Goal: Information Seeking & Learning: Check status

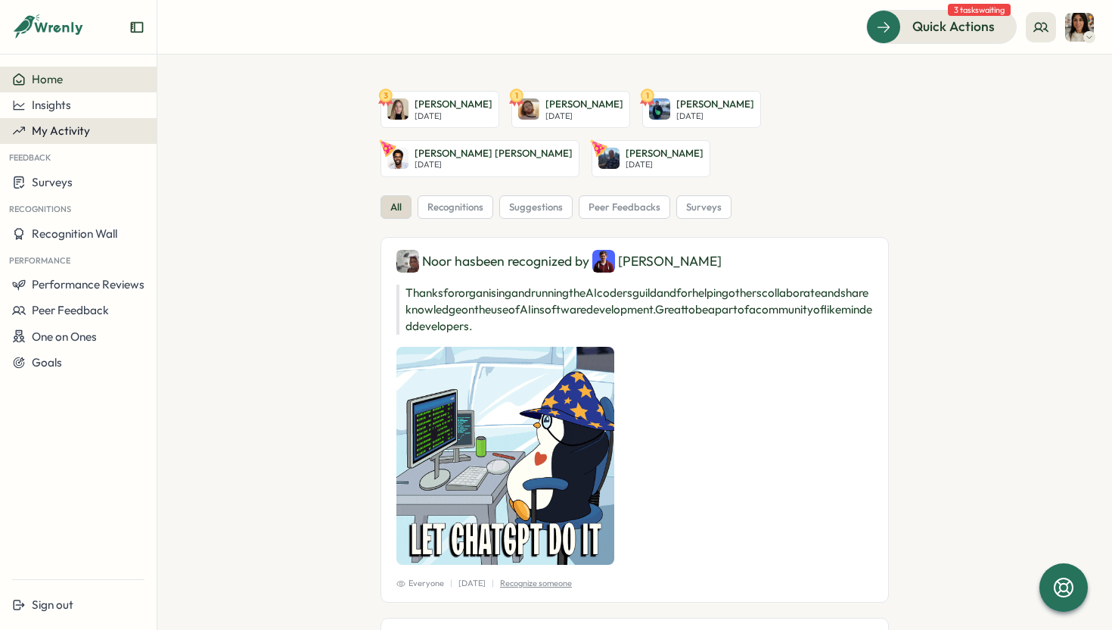
click at [84, 129] on span "My Activity" at bounding box center [61, 130] width 58 height 14
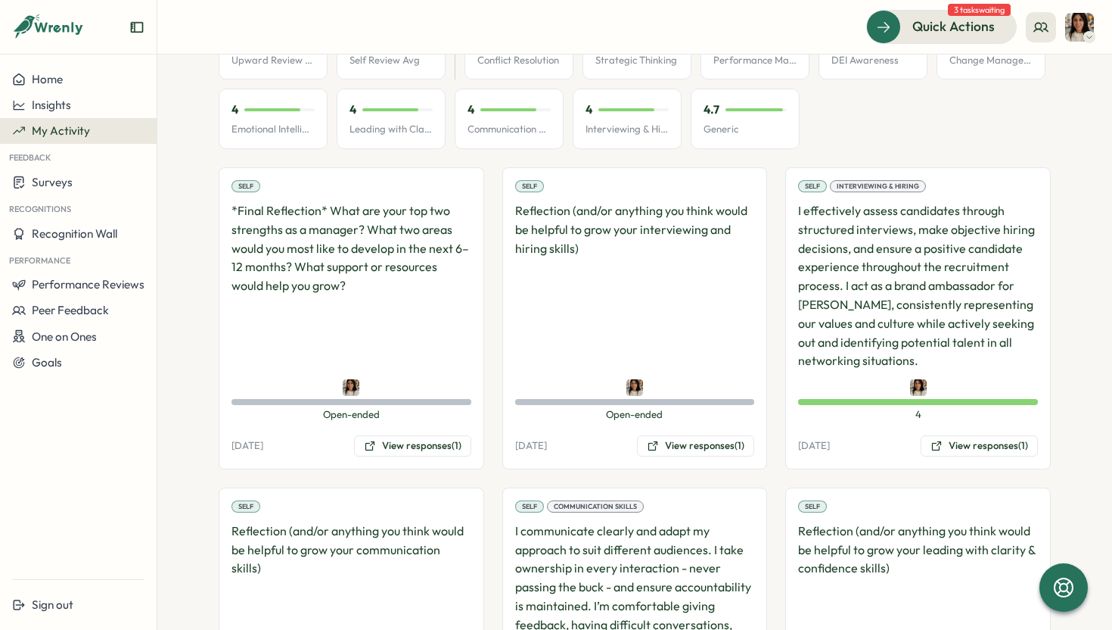
scroll to position [226, 0]
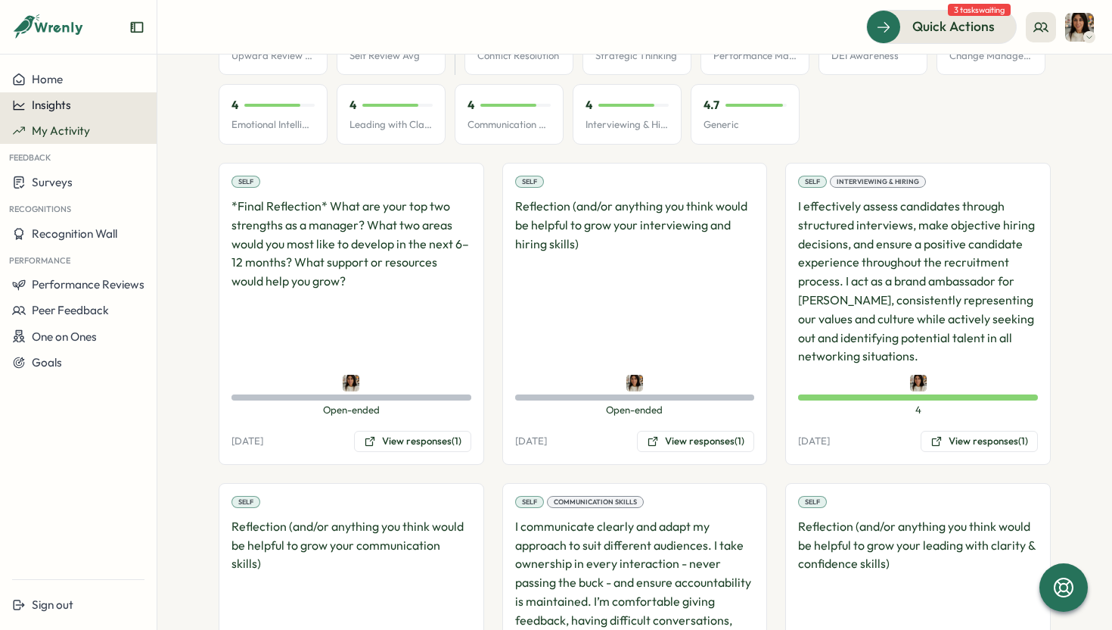
click at [103, 111] on div "Insights" at bounding box center [78, 105] width 132 height 14
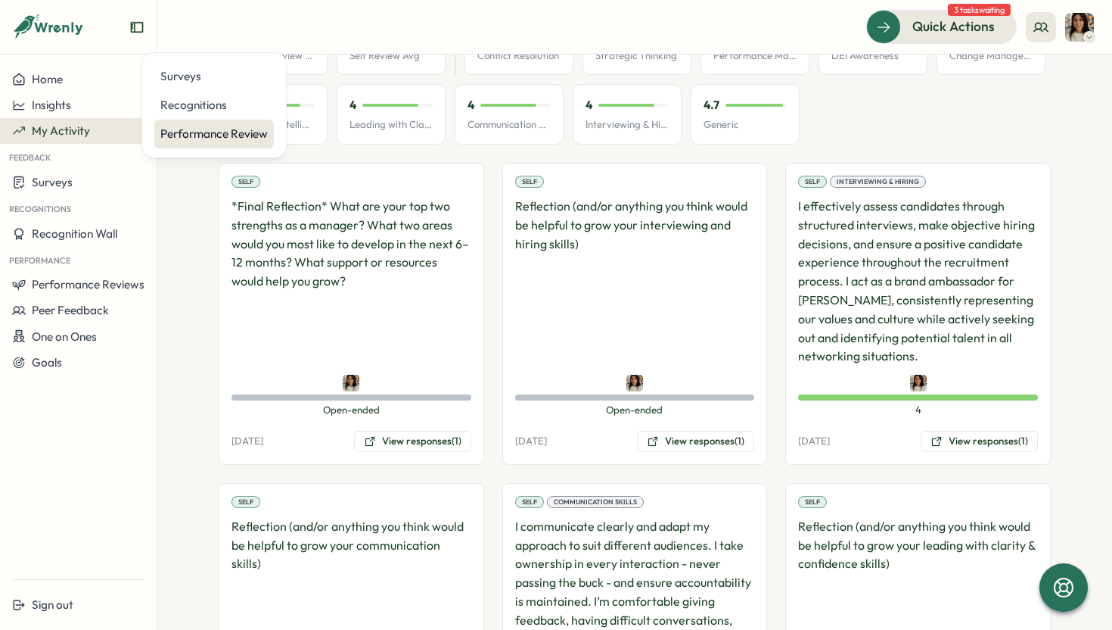
click at [211, 137] on div "Performance Review" at bounding box center [213, 134] width 107 height 17
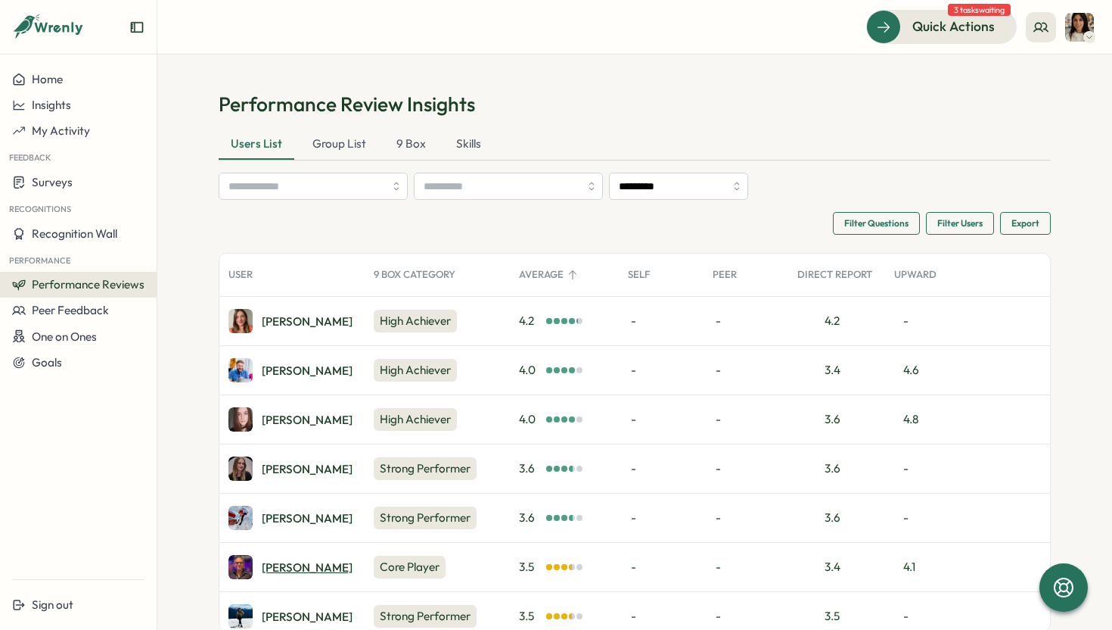
click at [281, 562] on div "Adrian P." at bounding box center [307, 566] width 91 height 11
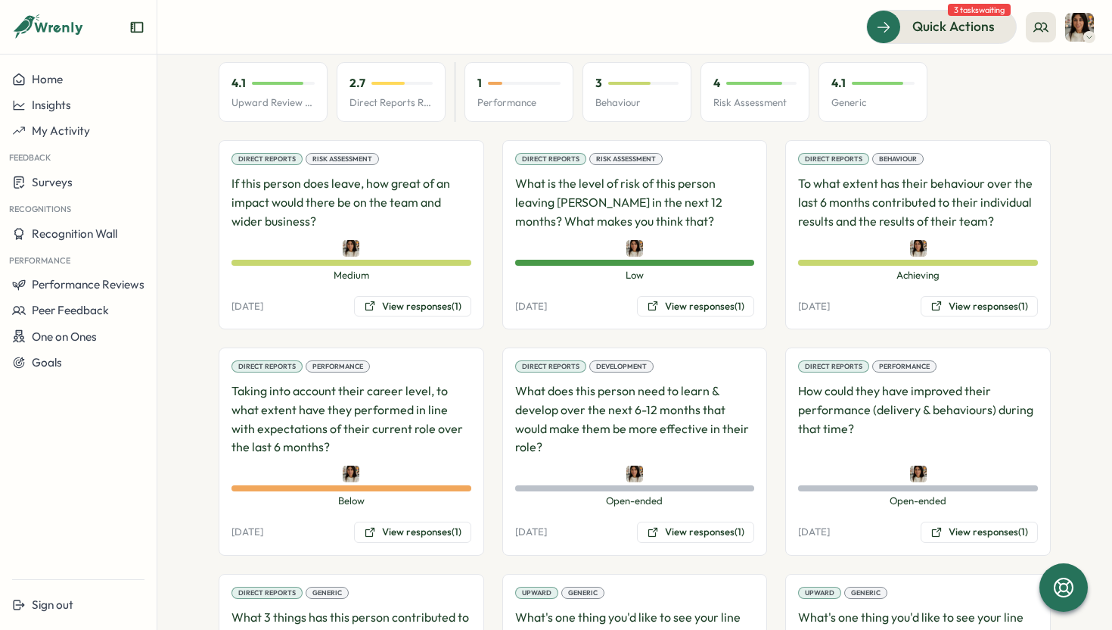
scroll to position [1049, 0]
click at [420, 522] on button "View responses (1)" at bounding box center [412, 532] width 117 height 21
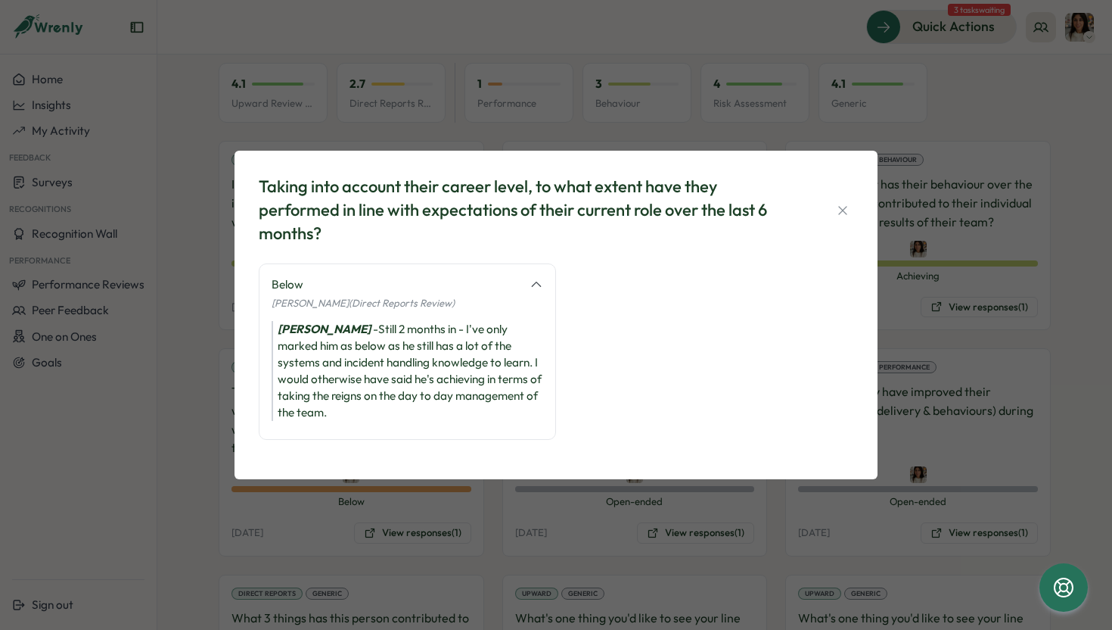
click at [738, 266] on div "Below [PERSON_NAME] (Direct Reports Review) [PERSON_NAME] - Still 2 months in -…" at bounding box center [556, 358] width 595 height 191
click at [804, 198] on div "Taking into account their career level, to what extent have they performed in l…" at bounding box center [556, 210] width 595 height 70
click at [843, 209] on icon "button" at bounding box center [842, 210] width 8 height 8
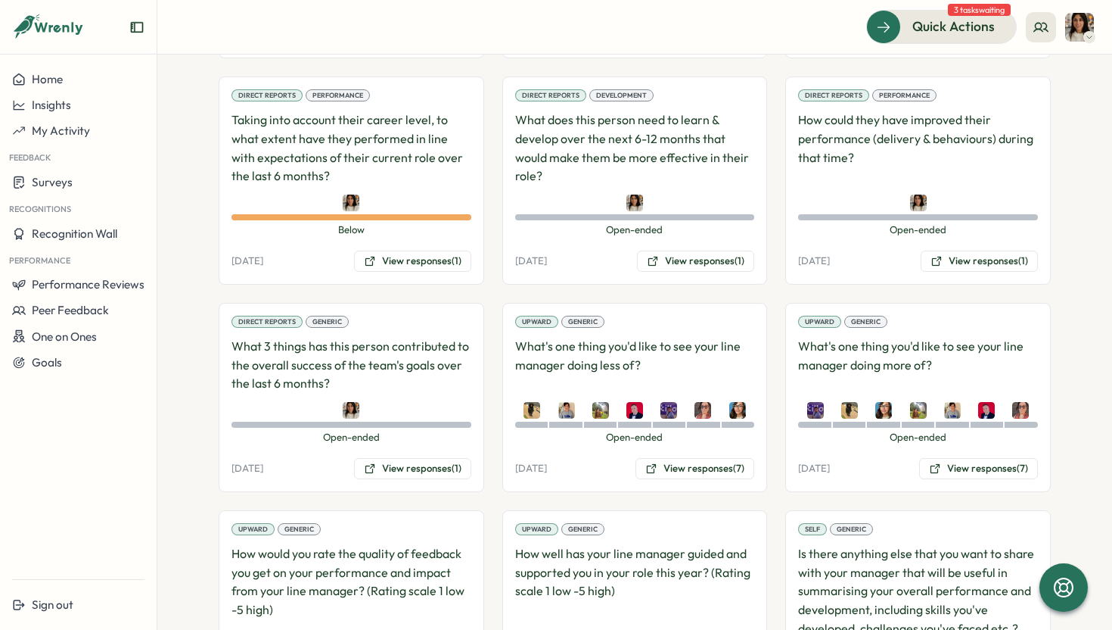
scroll to position [1258, 0]
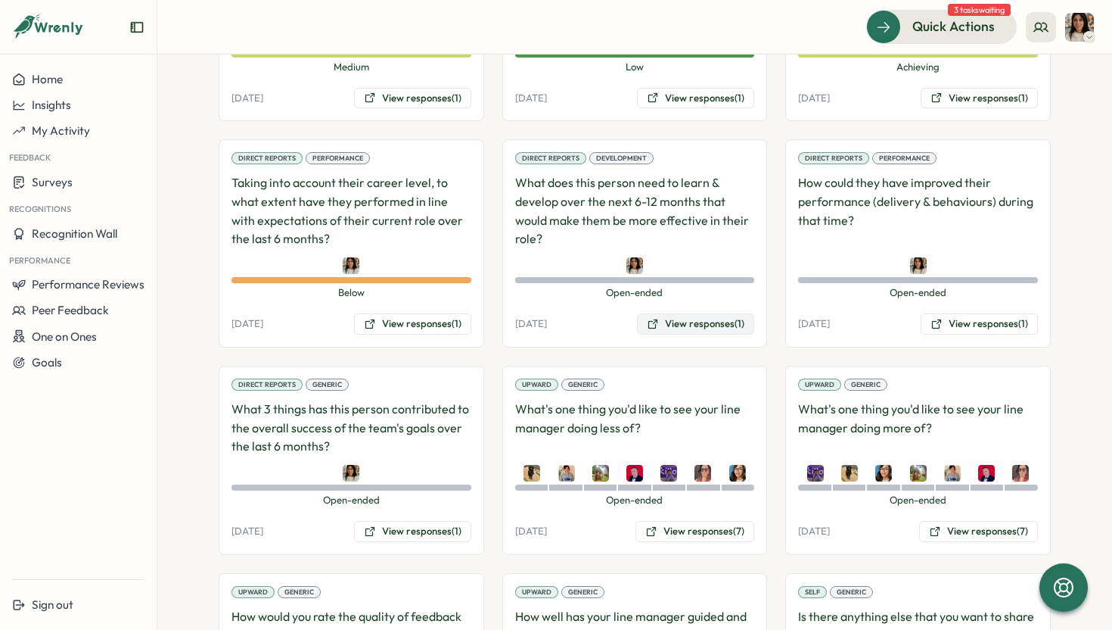
click at [700, 313] on button "View responses (1)" at bounding box center [695, 323] width 117 height 21
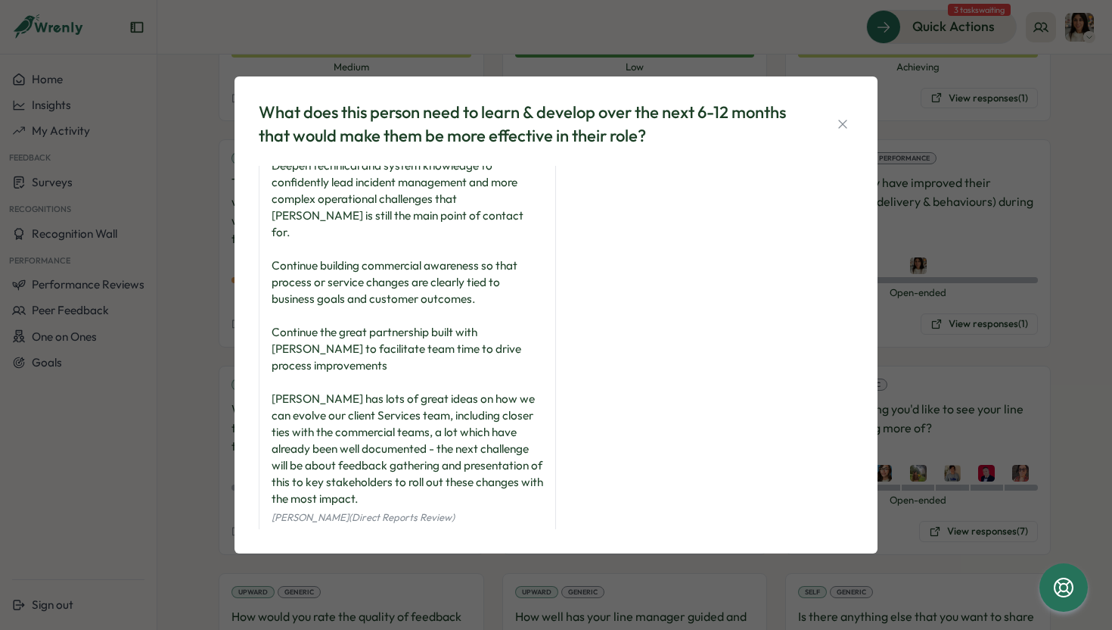
scroll to position [0, 0]
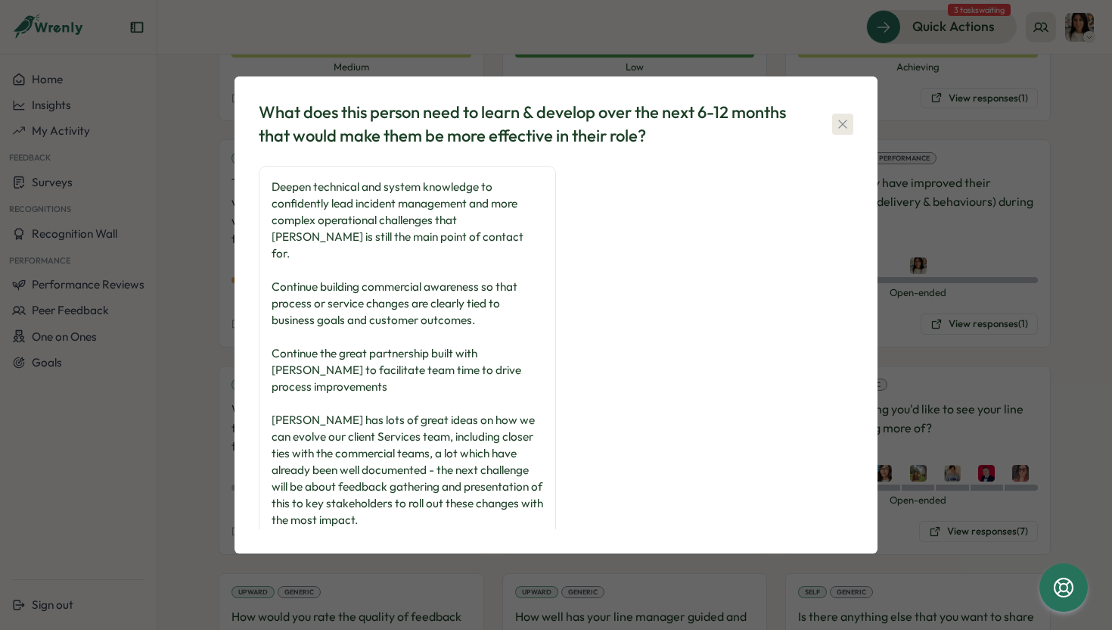
click at [844, 130] on icon "button" at bounding box center [842, 124] width 15 height 15
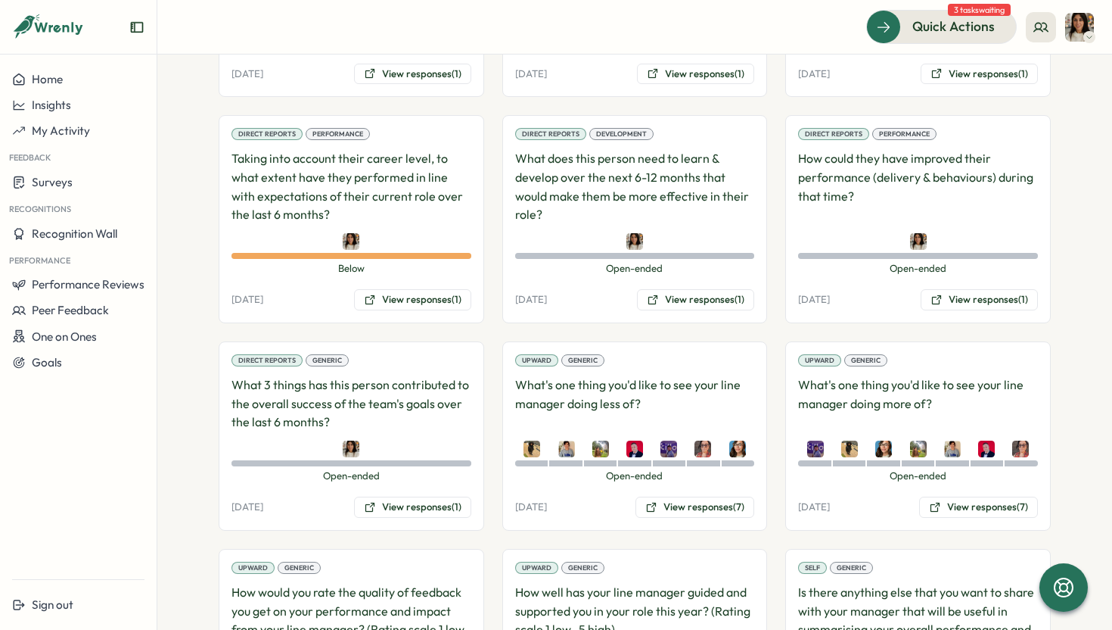
scroll to position [1640, 0]
